Goal: Task Accomplishment & Management: Use online tool/utility

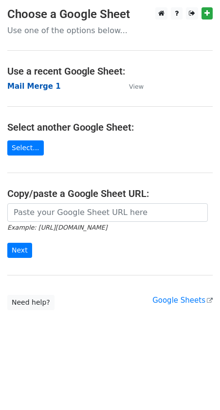
click at [29, 88] on strong "Mail Merge 1" at bounding box center [34, 86] width 54 height 9
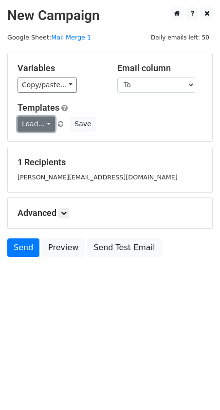
click at [40, 120] on link "Load..." at bounding box center [37, 124] width 38 height 15
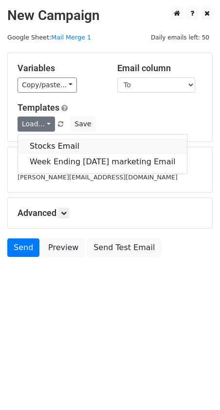
click at [43, 144] on link "Stocks Email" at bounding box center [102, 147] width 169 height 16
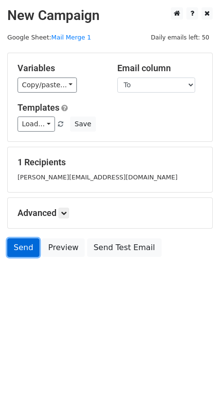
click at [18, 250] on link "Send" at bounding box center [23, 248] width 32 height 19
